Goal: Information Seeking & Learning: Learn about a topic

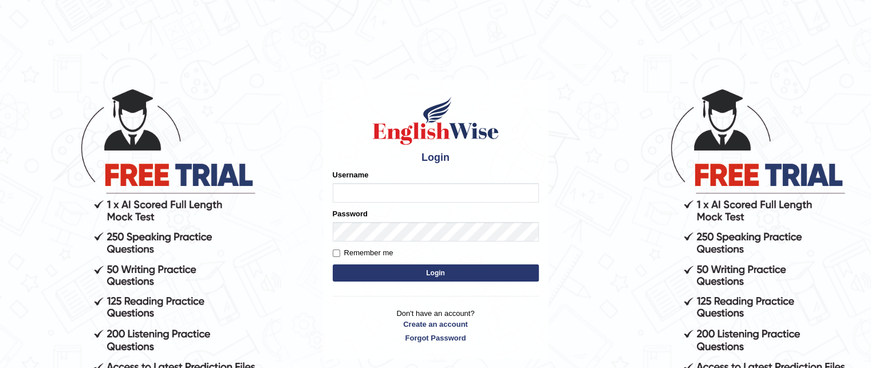
click at [422, 192] on input "Username" at bounding box center [436, 192] width 206 height 19
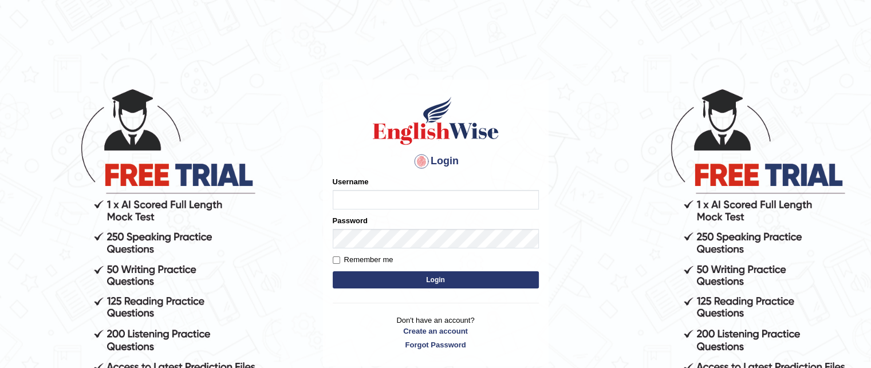
type input "grishmi_parramatta"
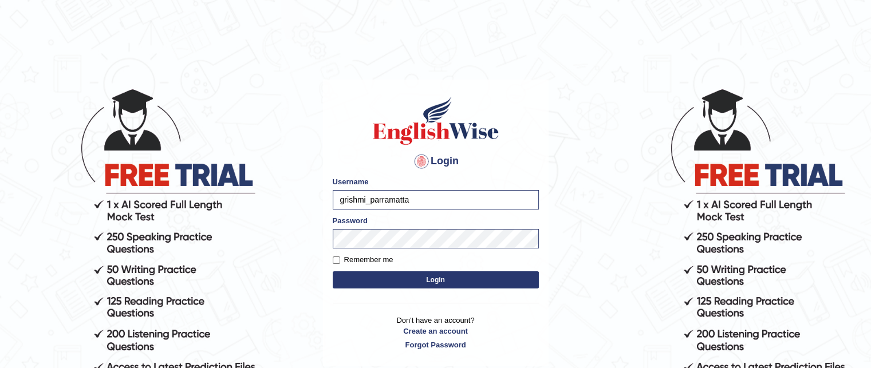
click at [394, 280] on button "Login" at bounding box center [436, 280] width 206 height 17
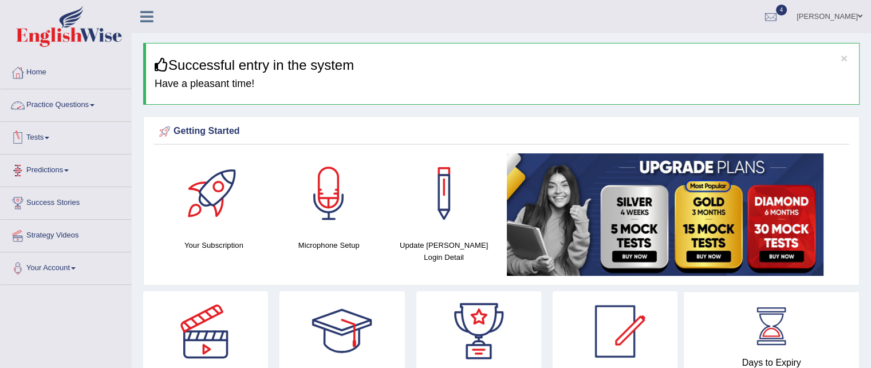
click at [51, 109] on link "Practice Questions" at bounding box center [66, 103] width 131 height 29
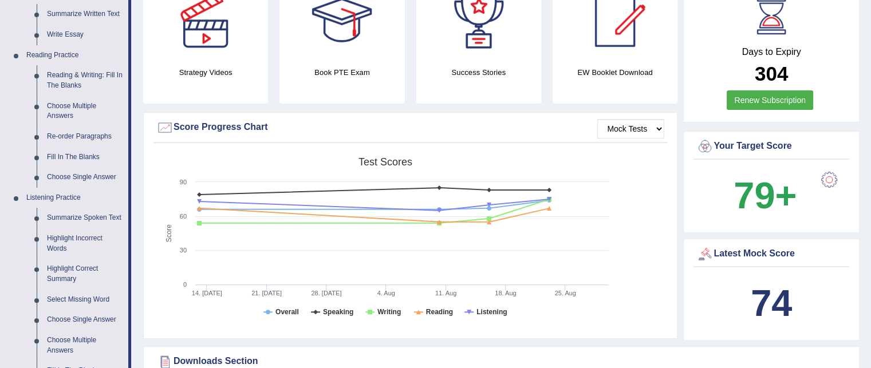
scroll to position [309, 0]
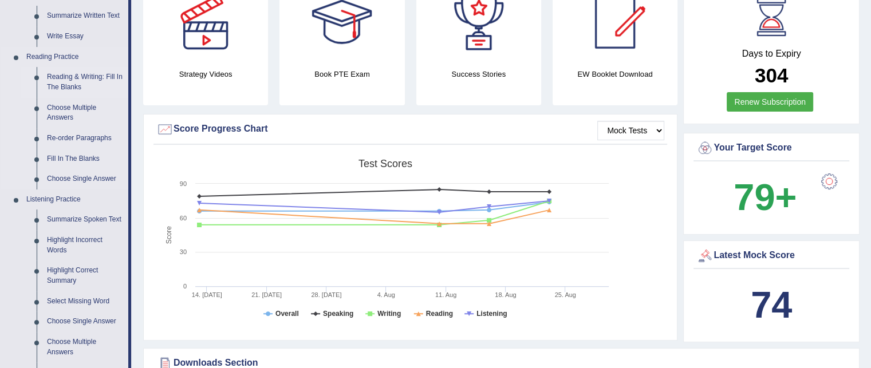
click at [63, 81] on link "Reading & Writing: Fill In The Blanks" at bounding box center [85, 82] width 86 height 30
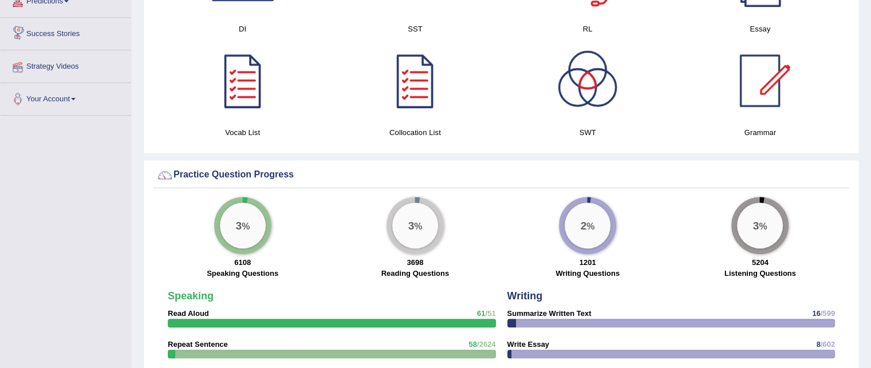
scroll to position [727, 0]
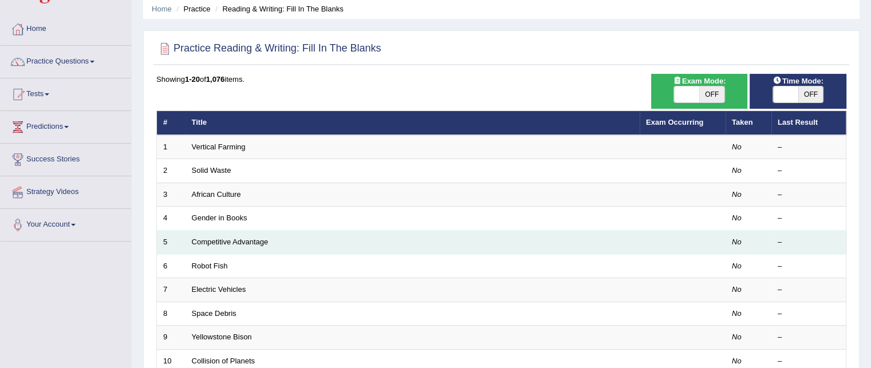
scroll to position [38, 0]
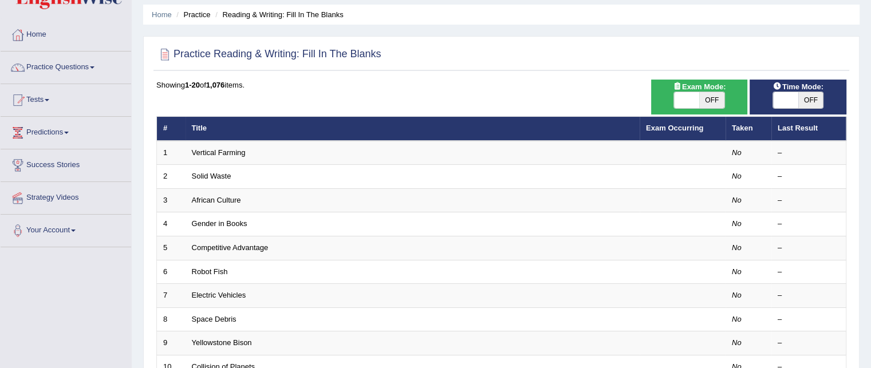
click at [813, 96] on span "OFF" at bounding box center [811, 100] width 25 height 16
checkbox input "true"
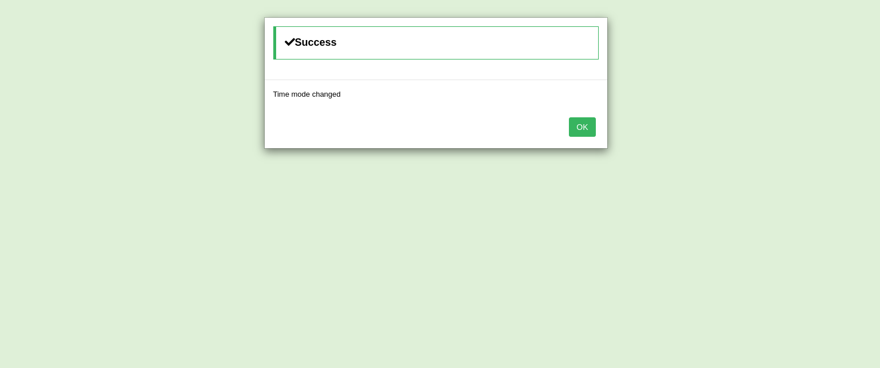
click at [584, 122] on button "OK" at bounding box center [582, 126] width 26 height 19
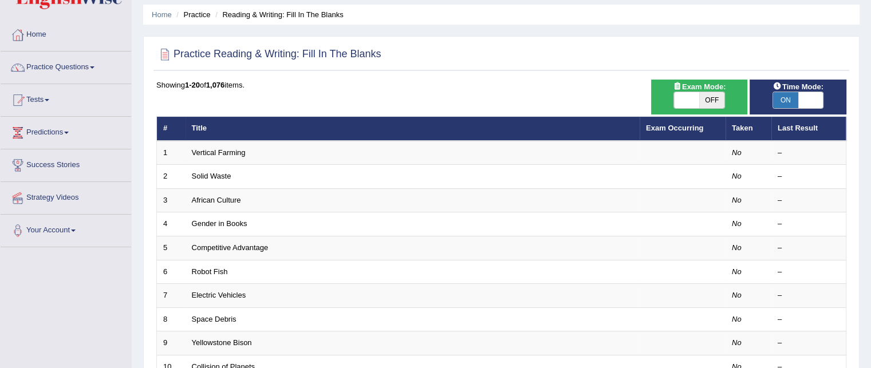
click at [706, 94] on span "OFF" at bounding box center [711, 100] width 25 height 16
checkbox input "true"
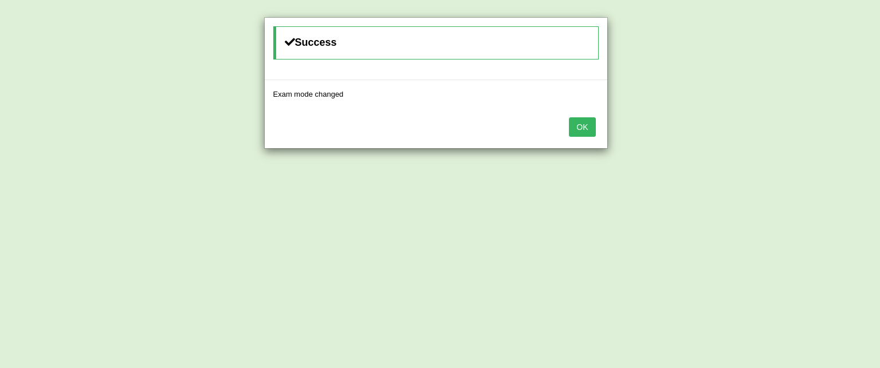
click at [576, 124] on button "OK" at bounding box center [582, 126] width 26 height 19
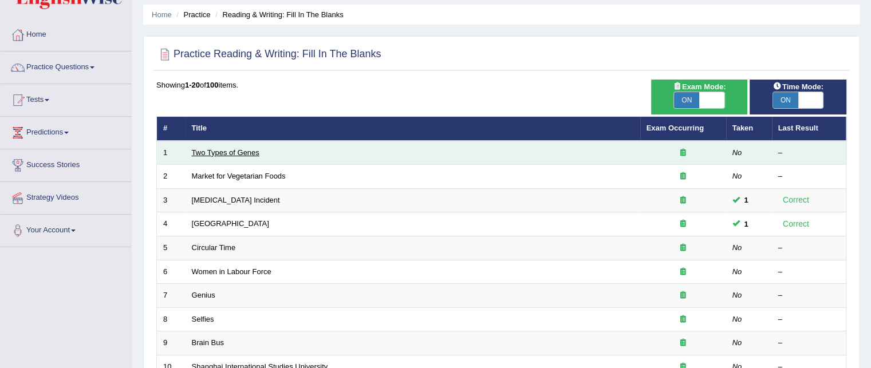
click at [232, 148] on link "Two Types of Genes" at bounding box center [226, 152] width 68 height 9
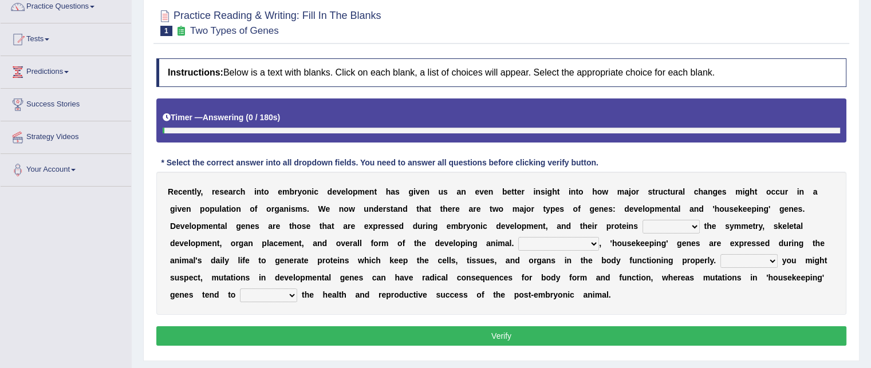
scroll to position [102, 0]
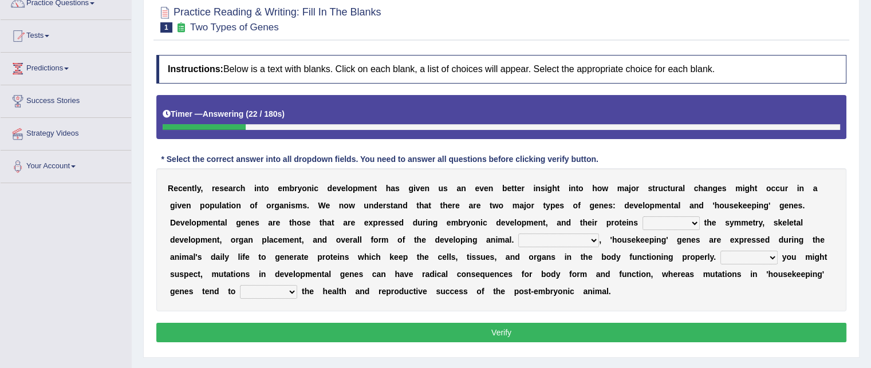
click at [676, 224] on select "push control hold elevate" at bounding box center [671, 224] width 57 height 14
click at [653, 300] on div "R e c e n t l y , r e s e a r c h i n t o e m b r y o n i c d e v e l o p m e n…" at bounding box center [501, 239] width 690 height 143
click at [674, 217] on select "push control hold elevate" at bounding box center [671, 224] width 57 height 14
select select "elevate"
click at [643, 217] on select "push control hold elevate" at bounding box center [671, 224] width 57 height 14
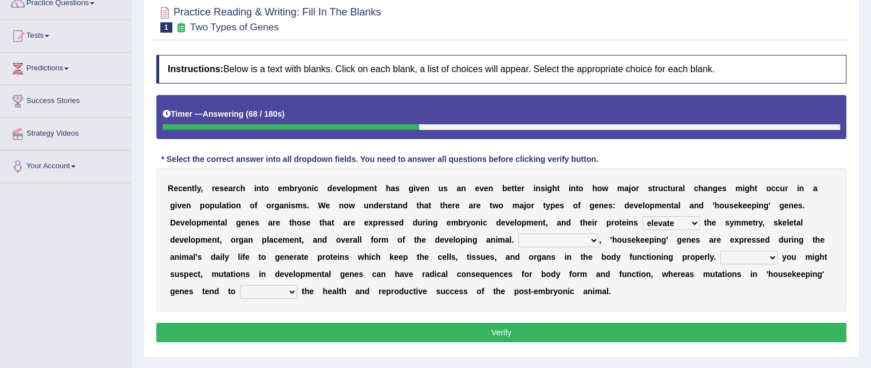
click at [550, 237] on select "Correspondingly Inclusively Conversely In contrast" at bounding box center [558, 241] width 81 height 14
select select "In contrast"
click at [518, 234] on select "Correspondingly Inclusively Conversely In contrast" at bounding box center [558, 241] width 81 height 14
click at [730, 257] on select "For As With Within" at bounding box center [749, 258] width 57 height 14
select select "As"
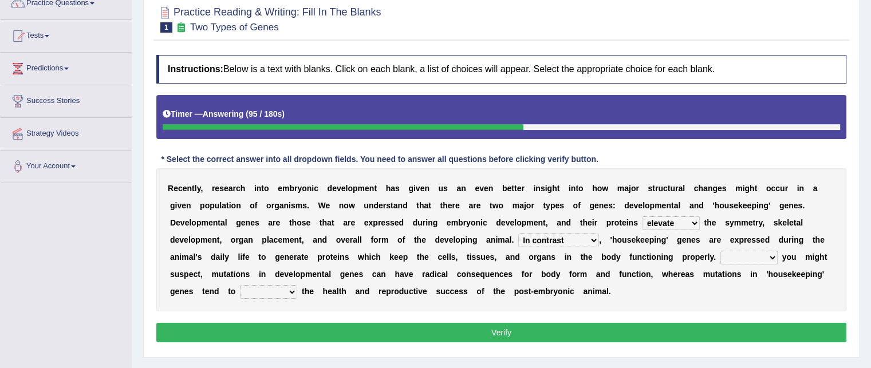
click at [721, 251] on select "For As With Within" at bounding box center [749, 258] width 57 height 14
click at [273, 291] on select "affect effect interrupt defect" at bounding box center [268, 292] width 57 height 14
select select "affect"
click at [240, 285] on select "affect effect interrupt defect" at bounding box center [268, 292] width 57 height 14
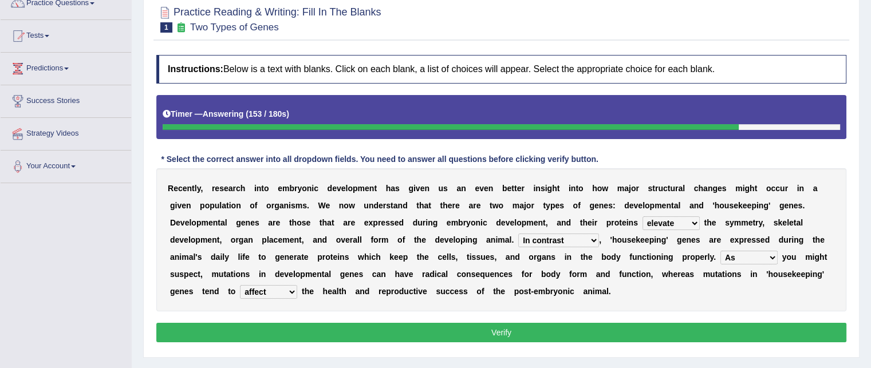
click at [653, 223] on select "push control hold elevate" at bounding box center [671, 224] width 57 height 14
select select "control"
click at [643, 217] on select "push control hold elevate" at bounding box center [671, 224] width 57 height 14
click at [573, 234] on select "Correspondingly Inclusively Conversely In contrast" at bounding box center [558, 241] width 81 height 14
click at [615, 227] on div "R e c e n t l y , r e s e a r c h i n t o e m b r y o n i c d e v e l o p m e n…" at bounding box center [501, 239] width 690 height 143
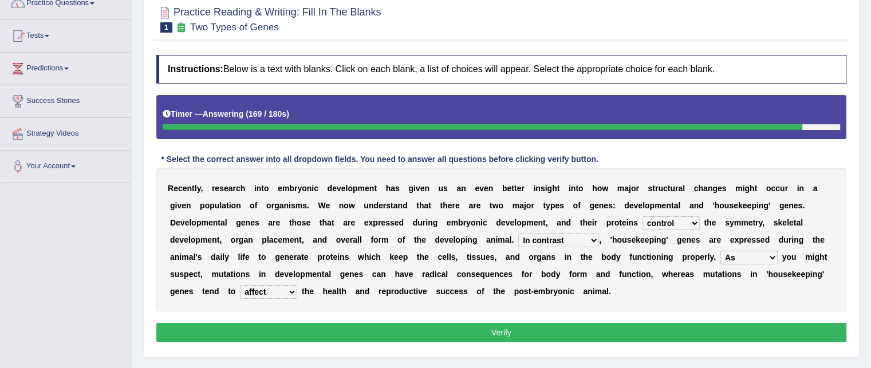
click at [280, 289] on select "affect effect interrupt defect" at bounding box center [268, 292] width 57 height 14
click at [355, 268] on div "R e c e n t l y , r e s e a r c h i n t o e m b r y o n i c d e v e l o p m e n…" at bounding box center [501, 239] width 690 height 143
click at [332, 331] on button "Verify" at bounding box center [501, 332] width 690 height 19
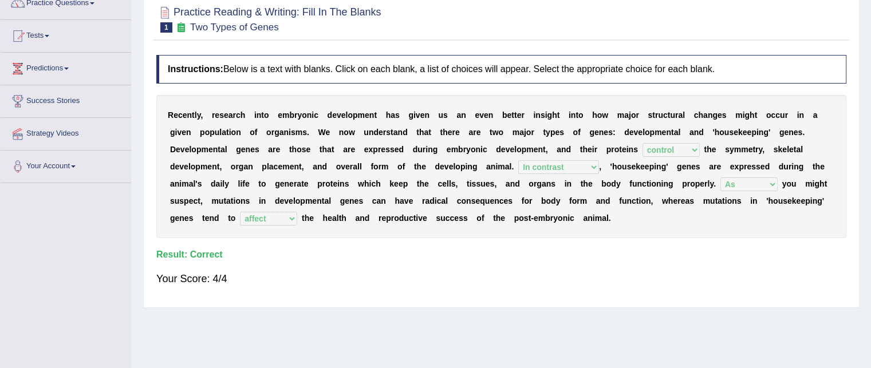
scroll to position [0, 0]
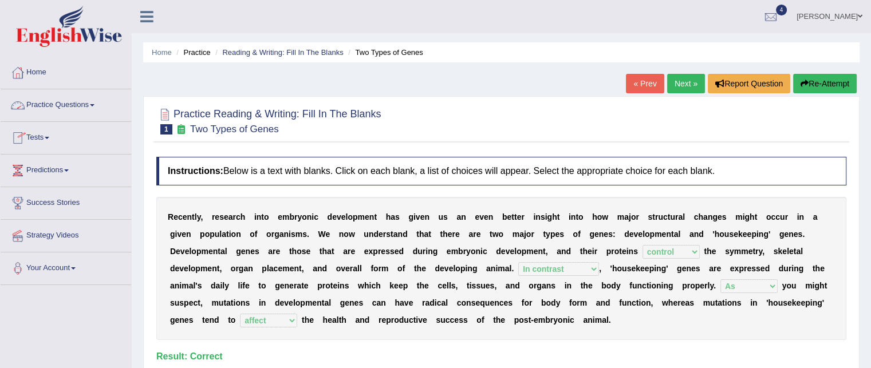
click at [69, 109] on link "Practice Questions" at bounding box center [66, 103] width 131 height 29
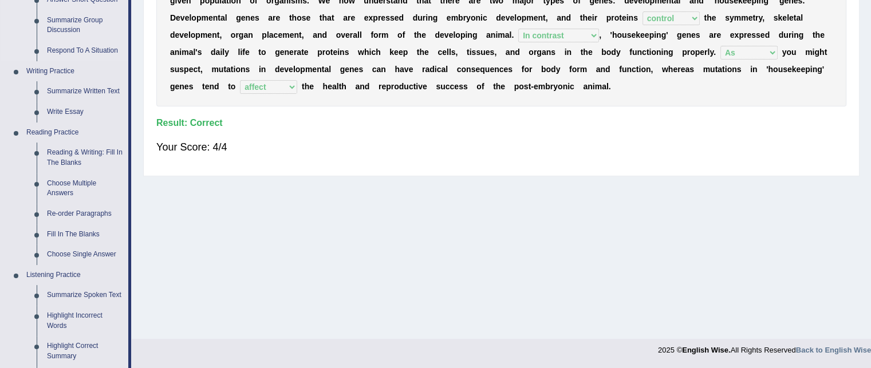
scroll to position [230, 0]
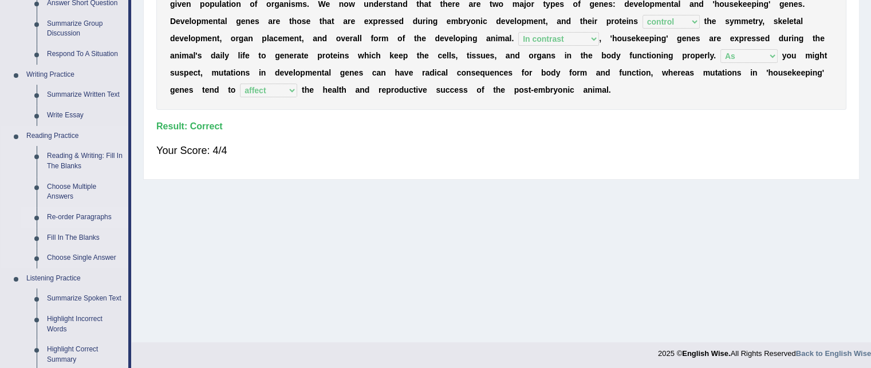
click at [94, 215] on link "Re-order Paragraphs" at bounding box center [85, 217] width 86 height 21
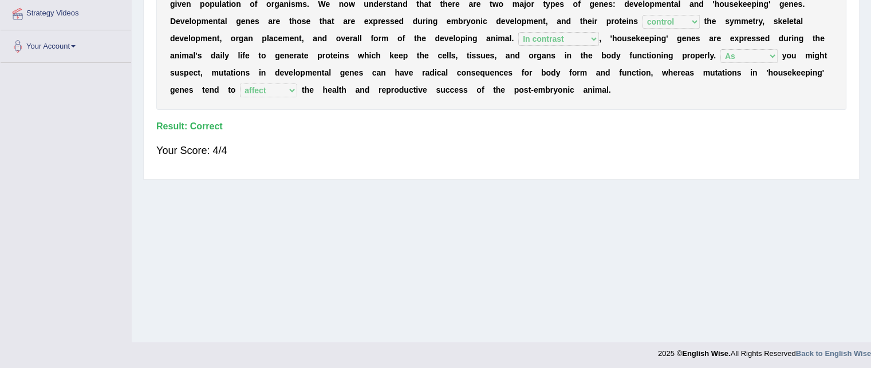
scroll to position [233, 0]
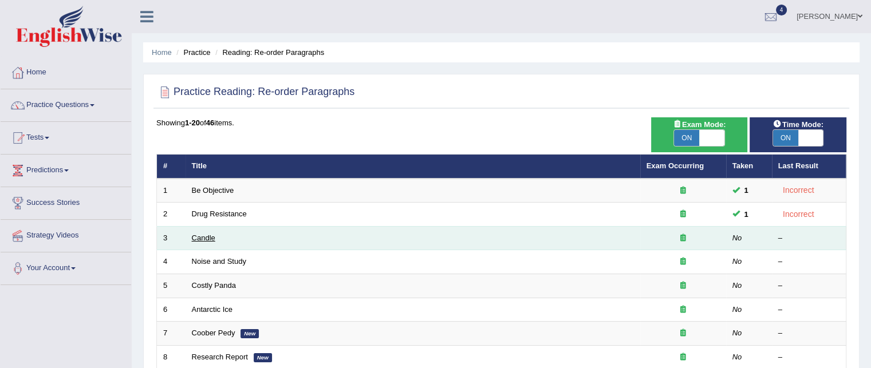
click at [204, 234] on link "Candle" at bounding box center [203, 238] width 23 height 9
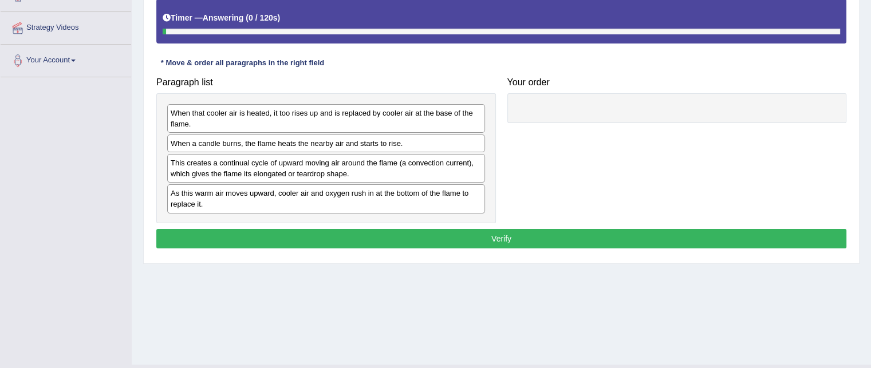
scroll to position [209, 0]
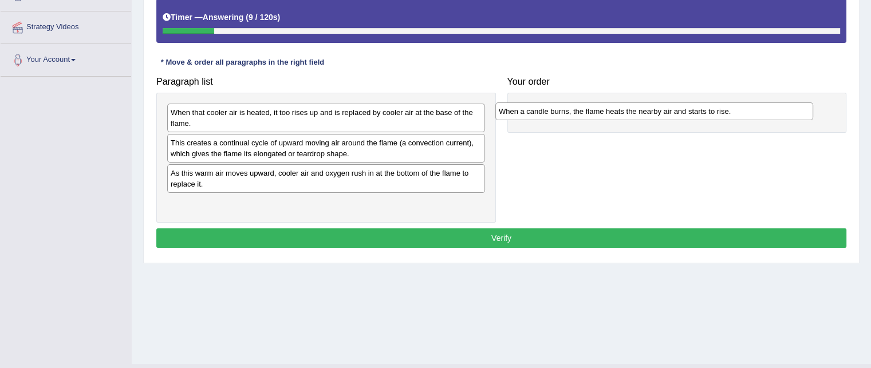
drag, startPoint x: 316, startPoint y: 144, endPoint x: 644, endPoint y: 112, distance: 329.7
click at [644, 112] on div "When a candle burns, the flame heats the nearby air and starts to rise." at bounding box center [654, 112] width 318 height 18
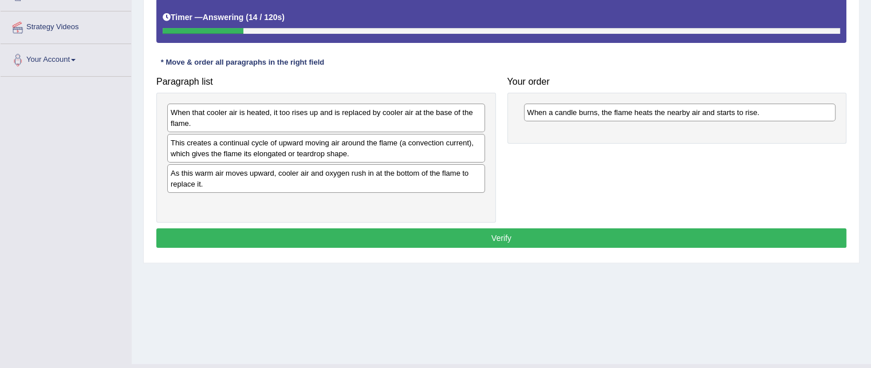
click at [646, 117] on div "When a candle burns, the flame heats the nearby air and starts to rise." at bounding box center [680, 113] width 312 height 18
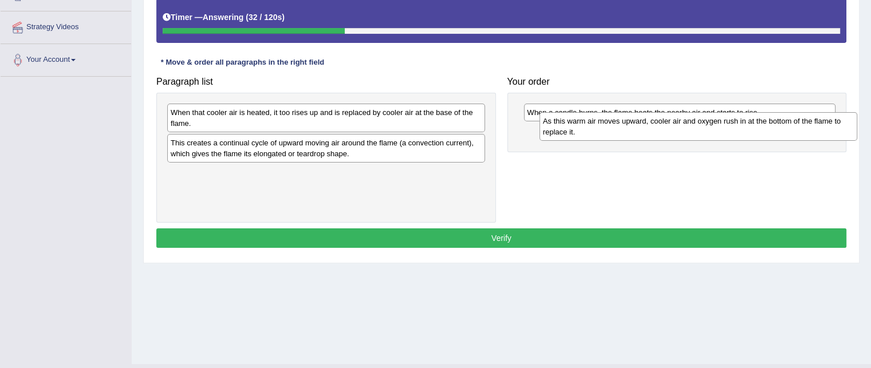
drag, startPoint x: 249, startPoint y: 180, endPoint x: 622, endPoint y: 128, distance: 376.0
click at [622, 128] on div "As this warm air moves upward, cooler air and oxygen rush in at the bottom of t…" at bounding box center [699, 126] width 318 height 29
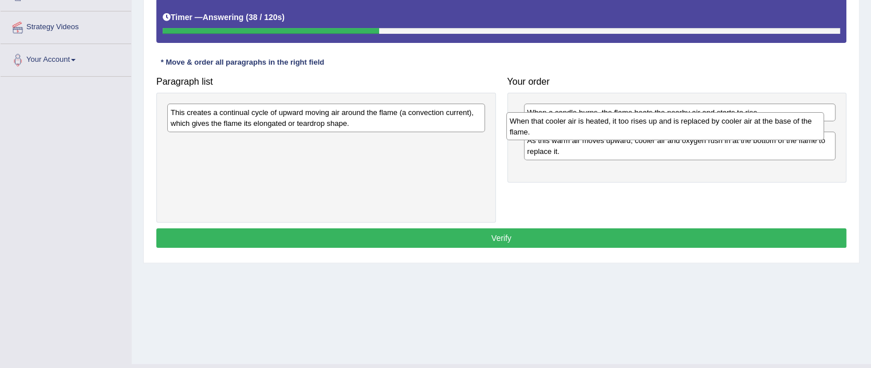
drag, startPoint x: 316, startPoint y: 116, endPoint x: 656, endPoint y: 125, distance: 339.8
click at [656, 125] on div "When that cooler air is heated, it too rises up and is replaced by cooler air a…" at bounding box center [665, 126] width 318 height 29
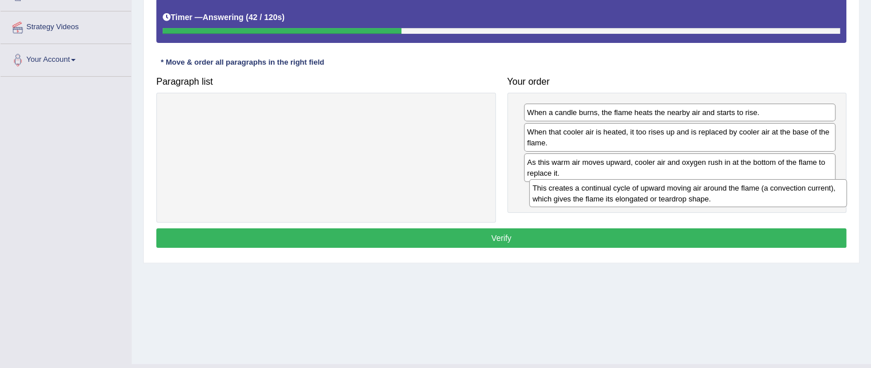
drag, startPoint x: 383, startPoint y: 116, endPoint x: 745, endPoint y: 192, distance: 369.8
click at [745, 192] on div "This creates a continual cycle of upward moving air around the flame (a convect…" at bounding box center [688, 193] width 318 height 29
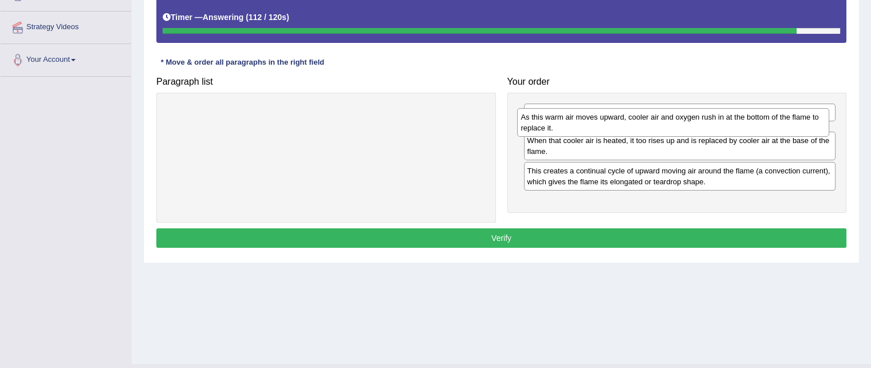
drag, startPoint x: 613, startPoint y: 172, endPoint x: 598, endPoint y: 125, distance: 49.5
click at [598, 125] on div "As this warm air moves upward, cooler air and oxygen rush in at the bottom of t…" at bounding box center [673, 122] width 312 height 29
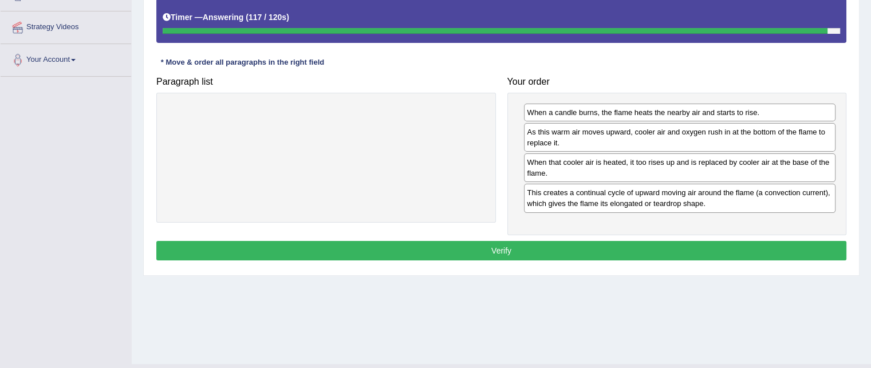
click at [571, 253] on button "Verify" at bounding box center [501, 250] width 690 height 19
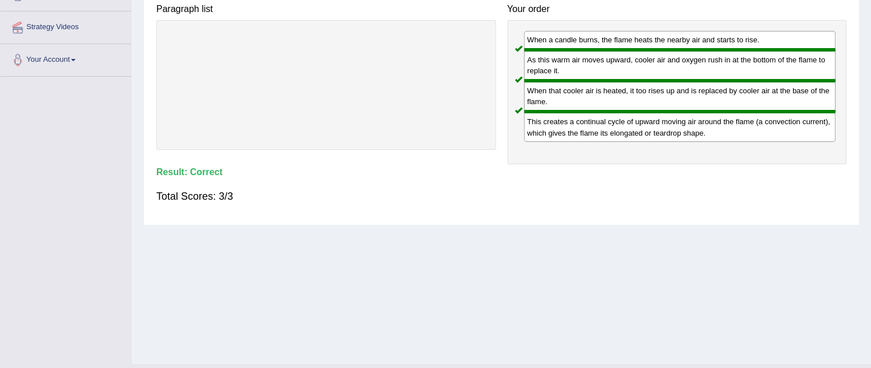
scroll to position [0, 0]
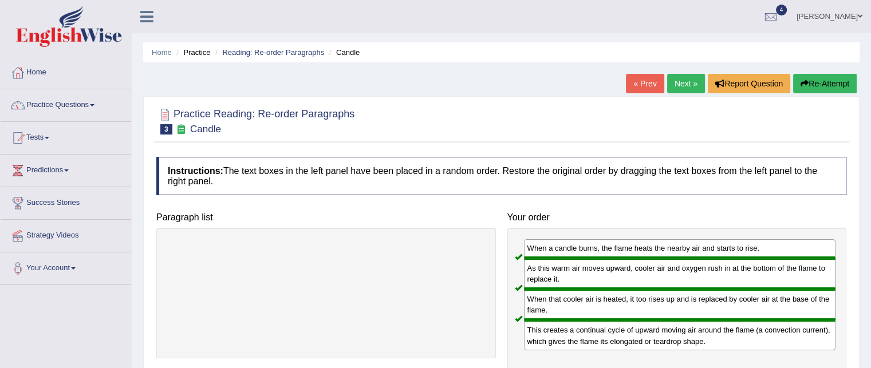
click at [675, 90] on link "Next »" at bounding box center [686, 83] width 38 height 19
